Goal: Transaction & Acquisition: Purchase product/service

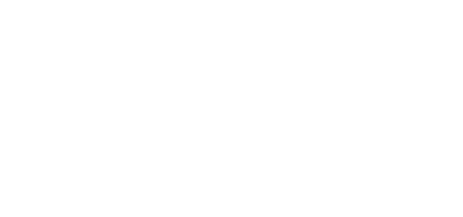
scroll to position [274, 0]
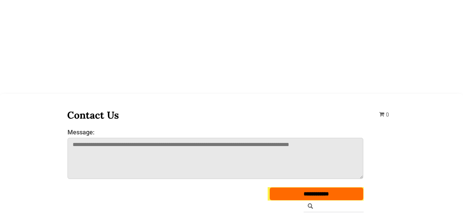
click at [380, 114] on span "0" at bounding box center [384, 114] width 10 height 7
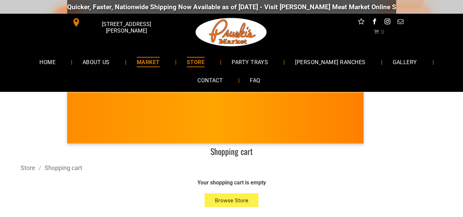
click at [159, 64] on span "MARKET" at bounding box center [148, 62] width 23 height 10
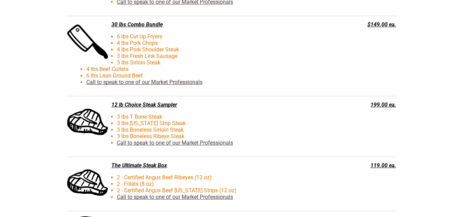
scroll to position [1668, 0]
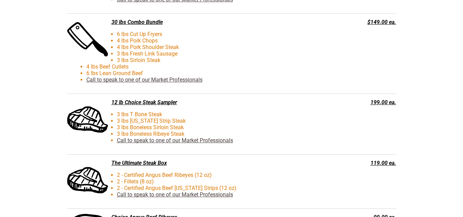
click at [275, 121] on li "3 lbs New York Strip Steak" at bounding box center [209, 121] width 246 height 7
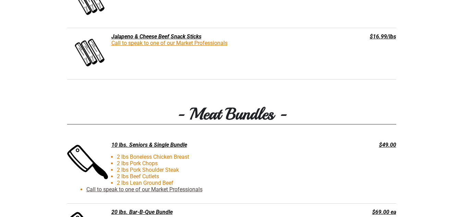
scroll to position [1439, 0]
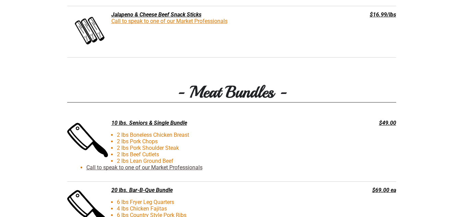
click at [241, 215] on li "6 lbs Country Style Pork Ribs" at bounding box center [209, 215] width 246 height 7
